Goal: Register for event/course

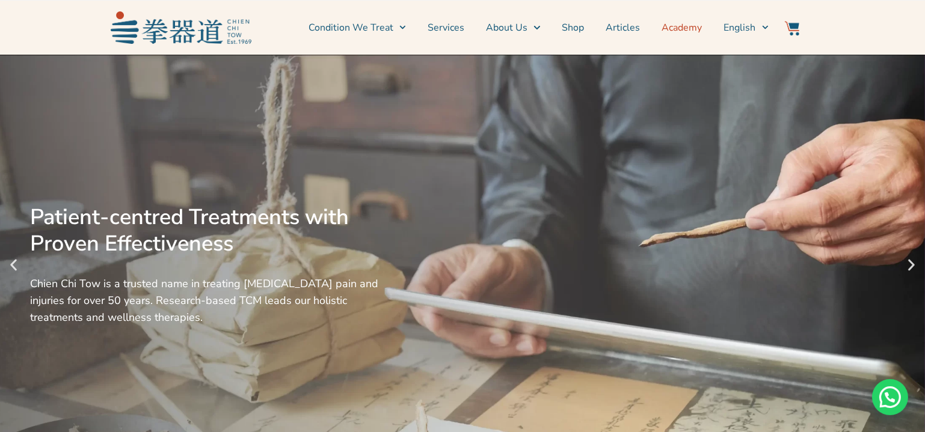
click at [679, 32] on link "Academy" at bounding box center [682, 28] width 40 height 30
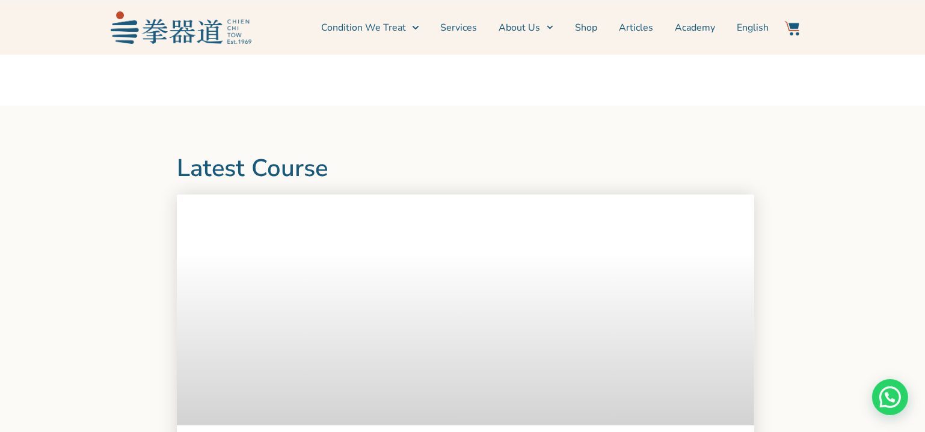
scroll to position [1148, 0]
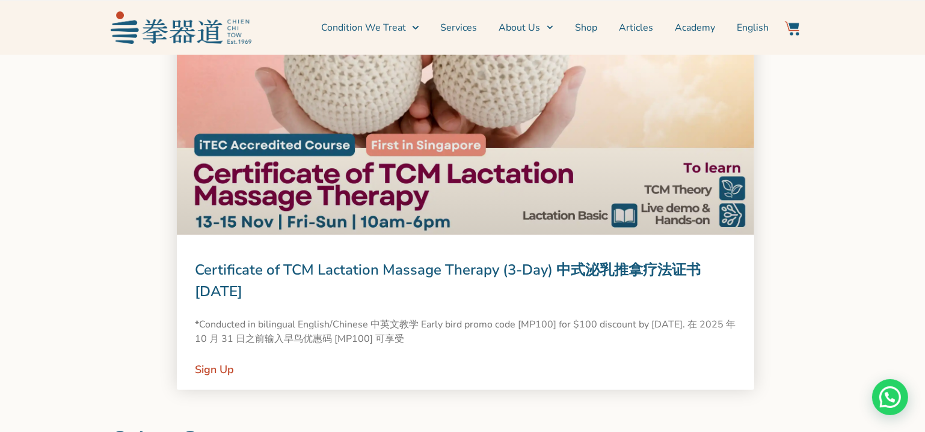
click at [456, 181] on link at bounding box center [465, 119] width 577 height 231
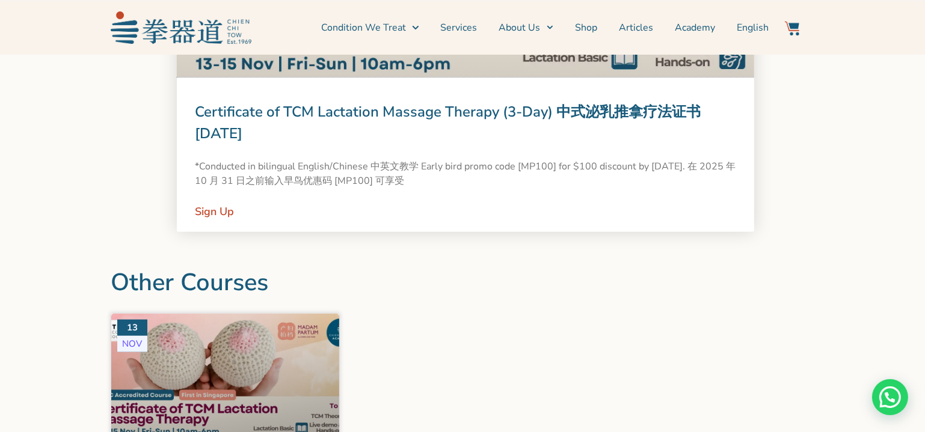
scroll to position [1366, 0]
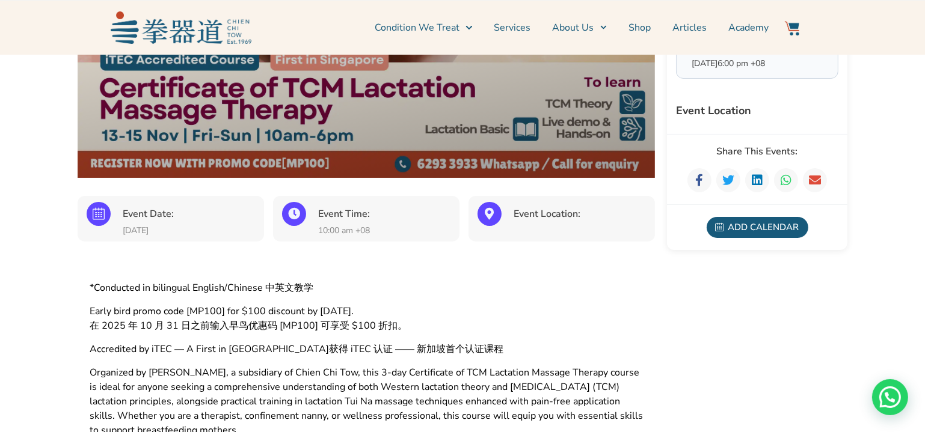
click at [372, 290] on p "*Conducted in bilingual English/Chinese 中英文教学" at bounding box center [366, 288] width 553 height 14
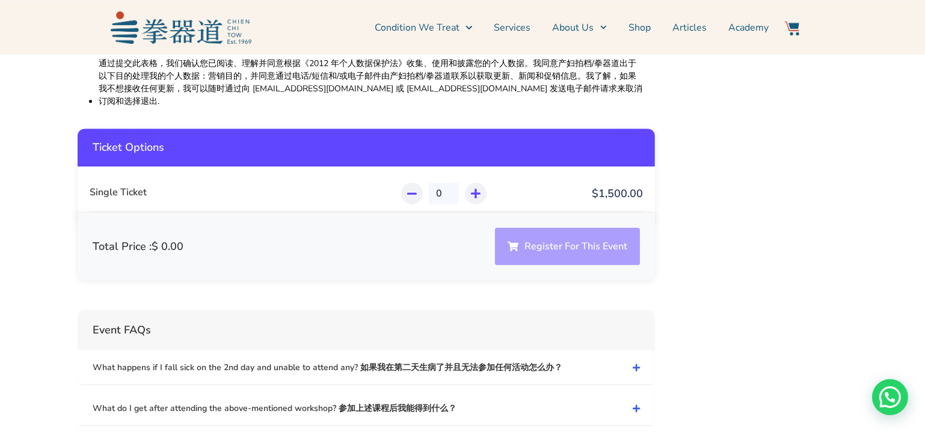
scroll to position [4153, 0]
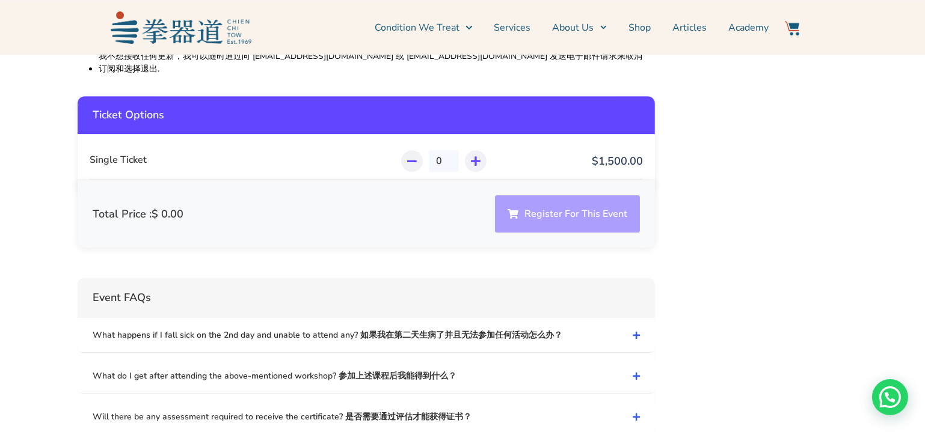
click at [474, 156] on icon at bounding box center [476, 161] width 10 height 11
type input "1"
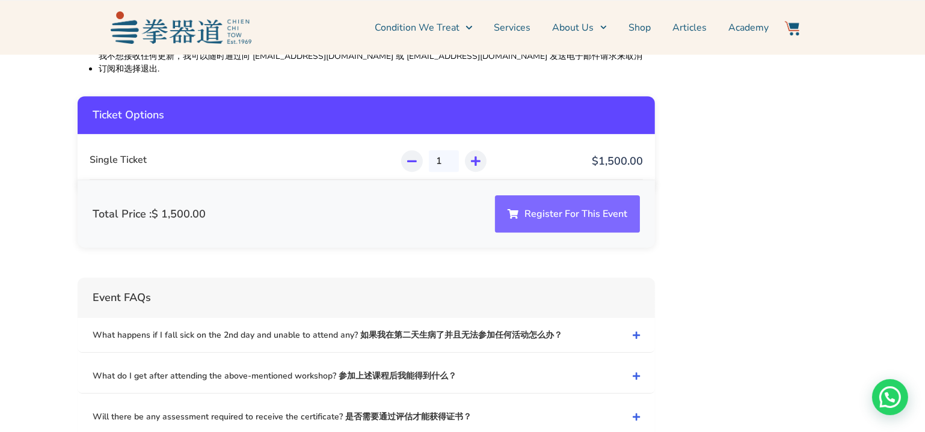
click at [528, 195] on button "Register For This Event" at bounding box center [567, 213] width 145 height 37
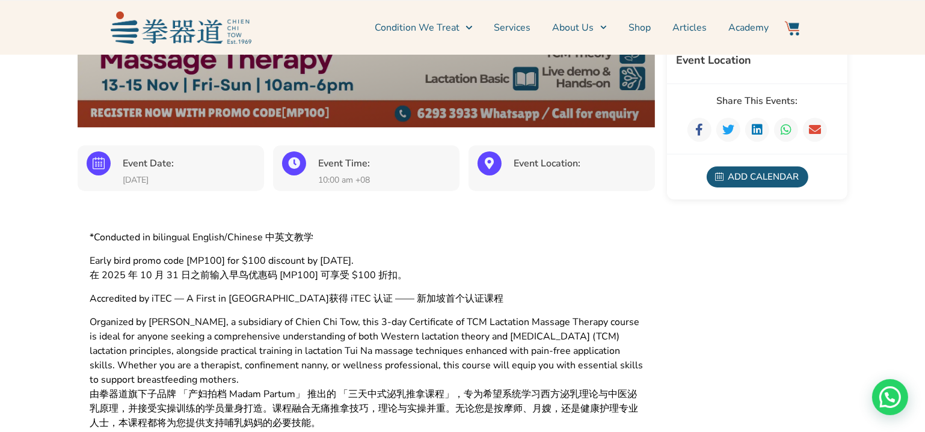
scroll to position [273, 0]
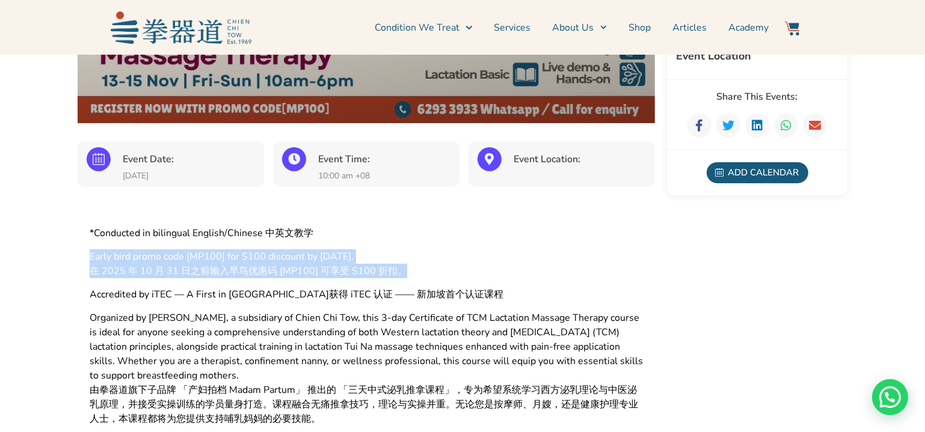
drag, startPoint x: 408, startPoint y: 269, endPoint x: 67, endPoint y: 248, distance: 340.9
copy p "Early bird promo code [MP100] for $100 discount by [DATE]. 在 2025 年 10 月 31 日之前…"
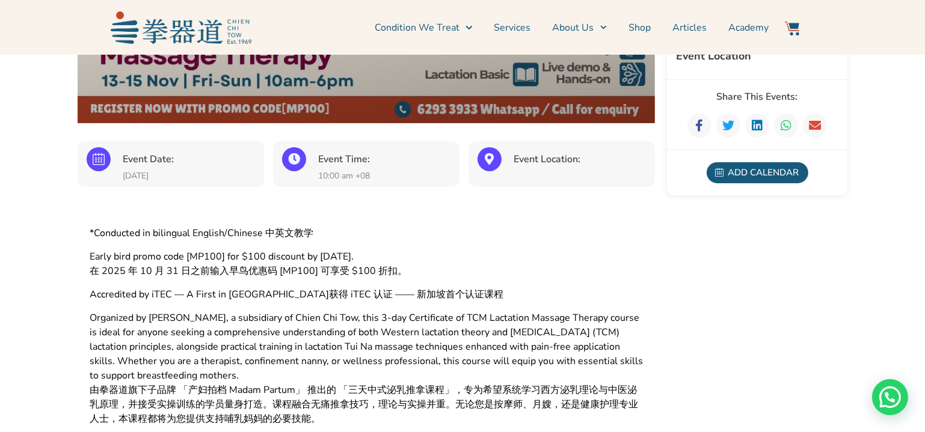
click at [403, 265] on p "Early bird promo code [MP100] for $100 discount by [DATE]. 在 2025 年 10 月 31 日之前…" at bounding box center [366, 263] width 553 height 29
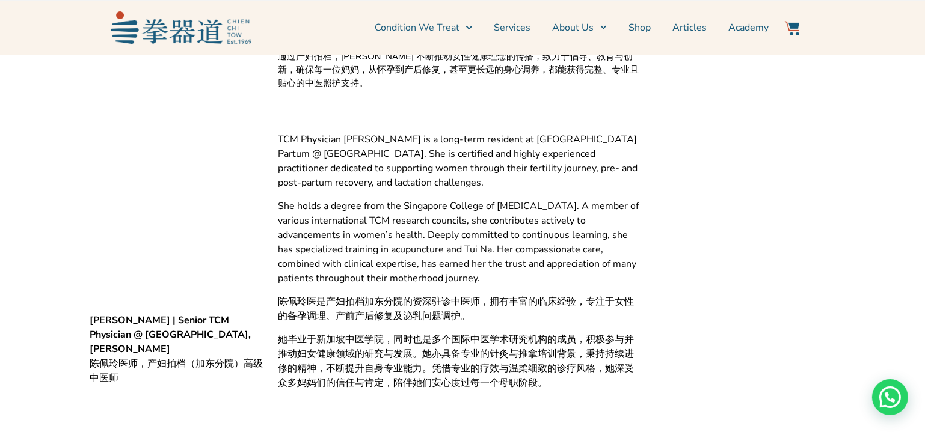
scroll to position [2131, 0]
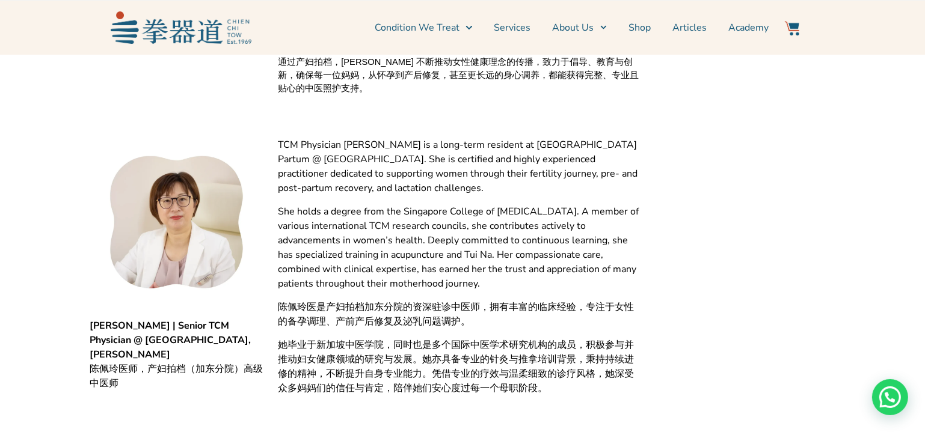
drag, startPoint x: 723, startPoint y: 259, endPoint x: 691, endPoint y: 245, distance: 35.5
click at [723, 259] on div "Organized By: Chien Chi Tow Seminar Room Total Seats 10 Event Schedule Details …" at bounding box center [757, 226] width 180 height 4498
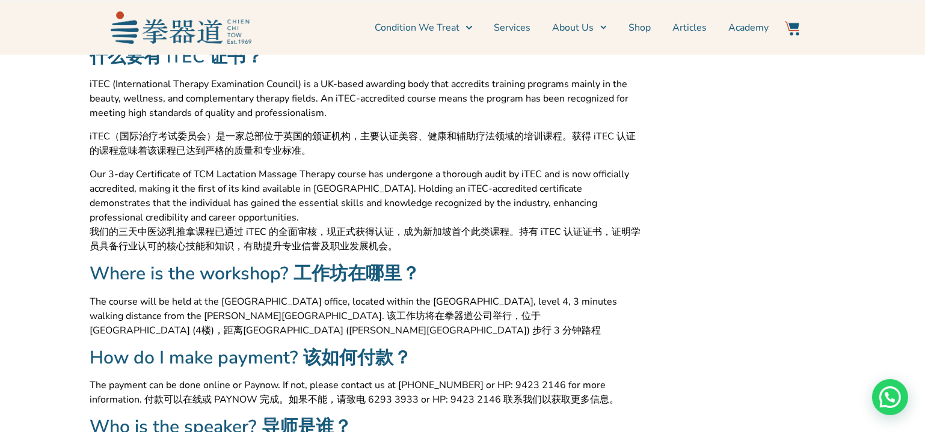
scroll to position [1366, 0]
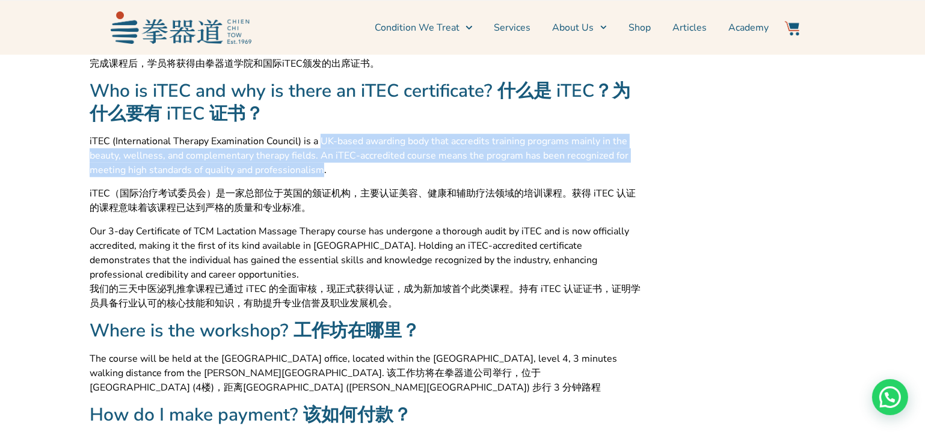
drag, startPoint x: 323, startPoint y: 141, endPoint x: 320, endPoint y: 165, distance: 24.8
click at [320, 165] on span "iTEC (International Therapy Examination Council) is a UK-based awarding body th…" at bounding box center [366, 155] width 553 height 43
copy span "UK-based awarding body that accredits training programs mainly in the beauty, w…"
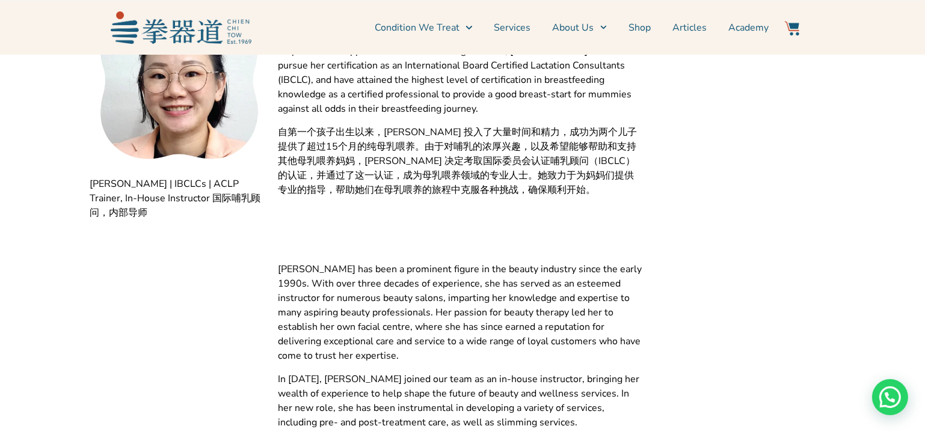
scroll to position [2732, 0]
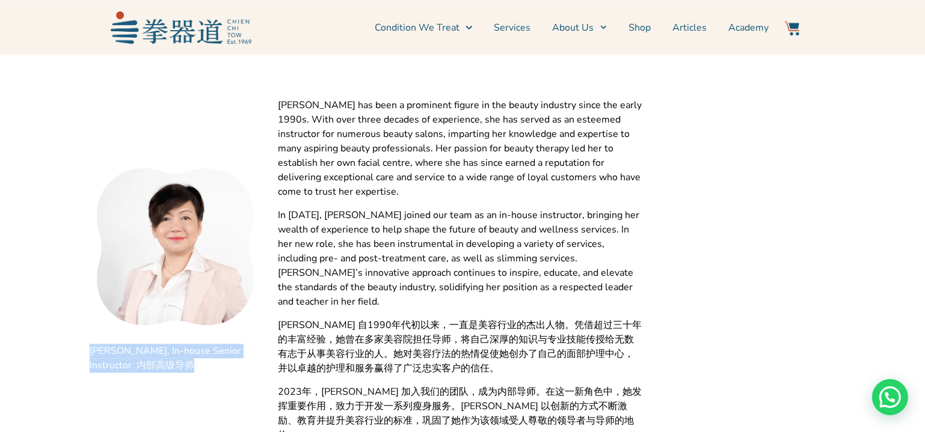
drag, startPoint x: 150, startPoint y: 340, endPoint x: 88, endPoint y: 341, distance: 62.5
click at [88, 341] on div "[PERSON_NAME], In-house Senior Instructor 内部高级导师" at bounding box center [178, 270] width 188 height 235
click at [94, 344] on span "[PERSON_NAME], In-house Senior Instructor 内部高级导师" at bounding box center [178, 358] width 176 height 29
copy span "内部高级导师"
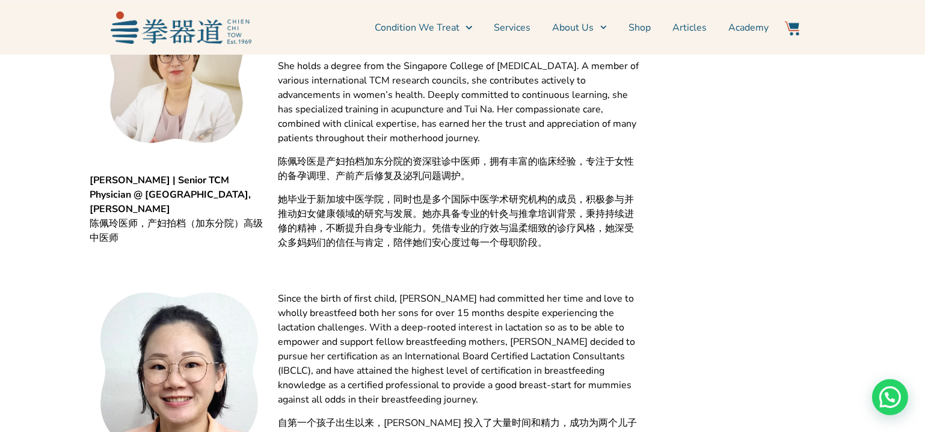
scroll to position [2240, 0]
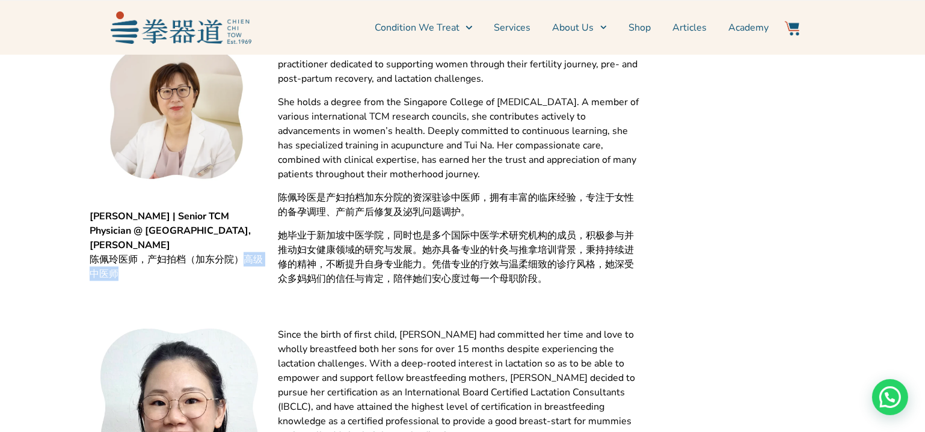
drag, startPoint x: 148, startPoint y: 257, endPoint x: 246, endPoint y: 239, distance: 99.6
click at [246, 252] on span "陈佩玲医师，产妇拍档（加东分院）高级中医师" at bounding box center [178, 266] width 176 height 29
copy span "高级中医师"
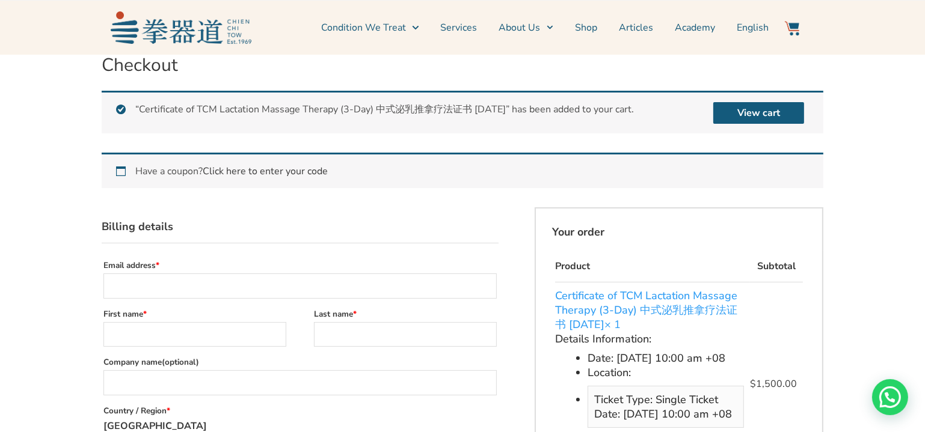
click at [267, 173] on link "Click here to enter your code" at bounding box center [265, 171] width 125 height 13
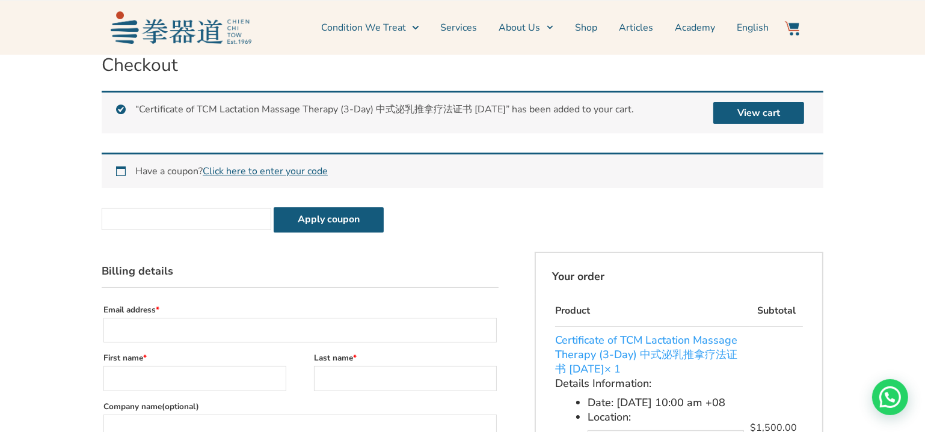
click at [197, 219] on input "Coupon:" at bounding box center [187, 219] width 170 height 22
type input "MP100"
click at [274, 207] on button "Apply coupon" at bounding box center [329, 219] width 110 height 25
